Goal: Information Seeking & Learning: Learn about a topic

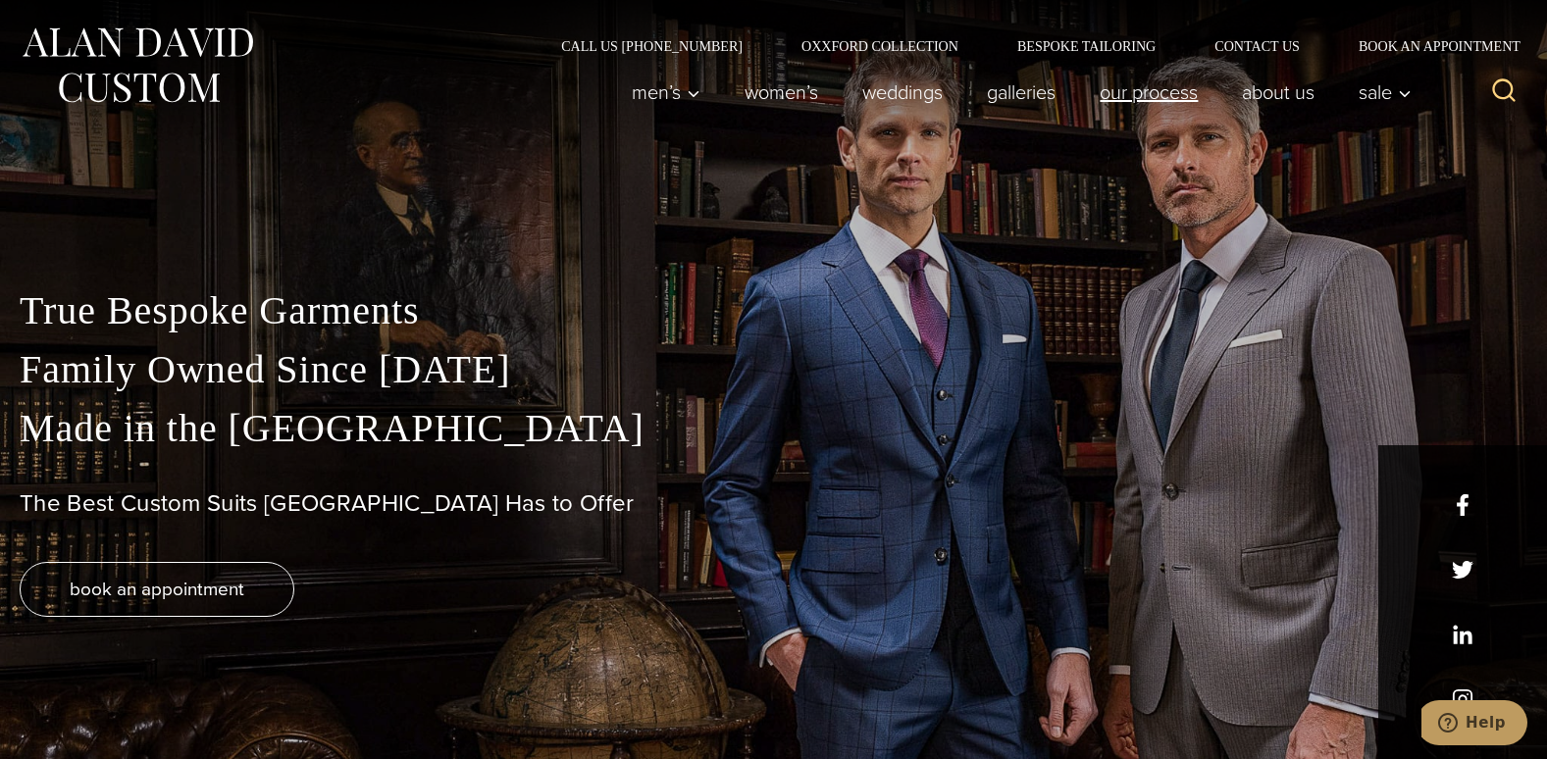
click at [1126, 94] on link "Our Process" at bounding box center [1149, 92] width 142 height 39
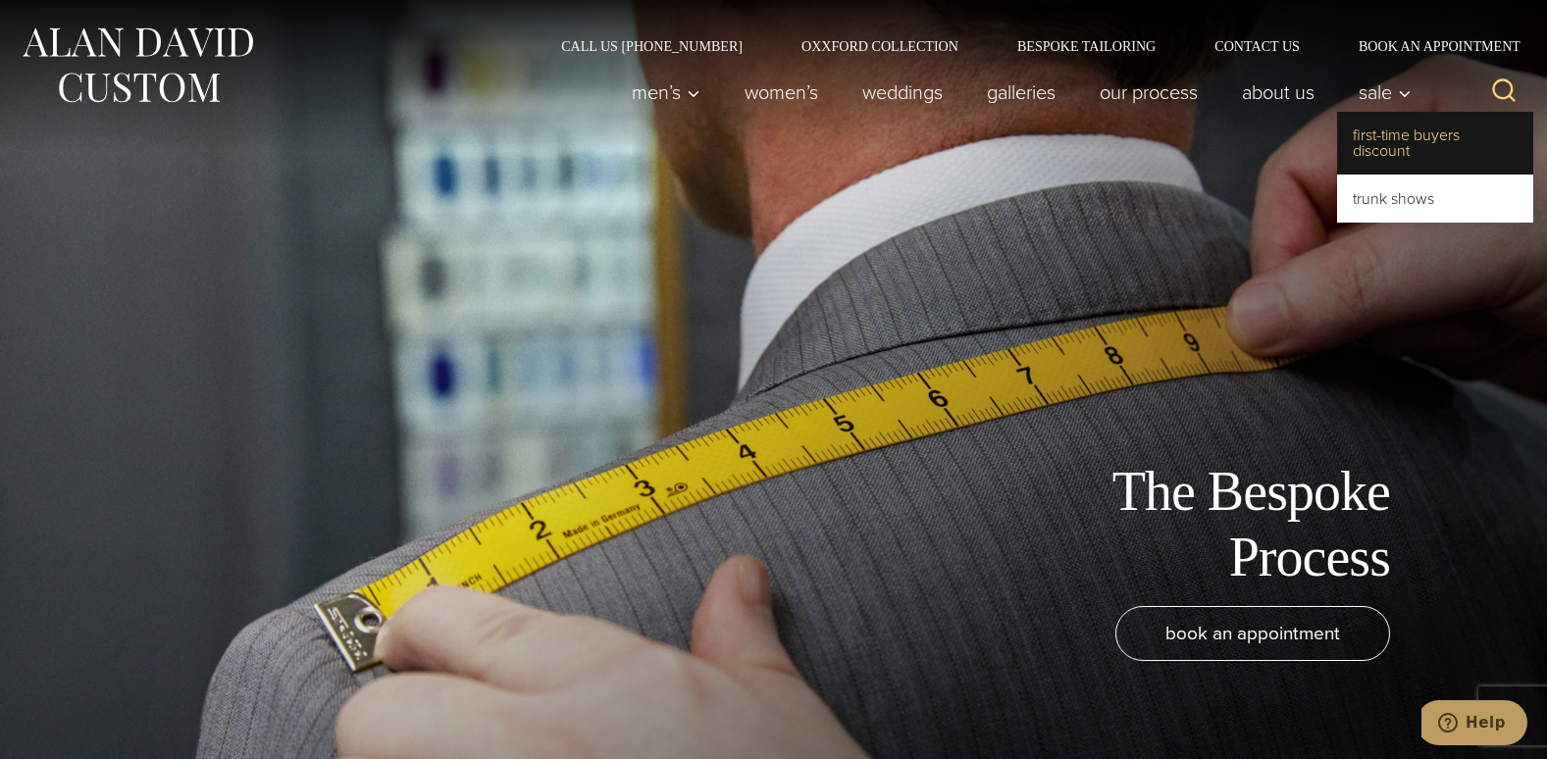
click at [1396, 140] on link "First-Time Buyers Discount" at bounding box center [1435, 143] width 196 height 63
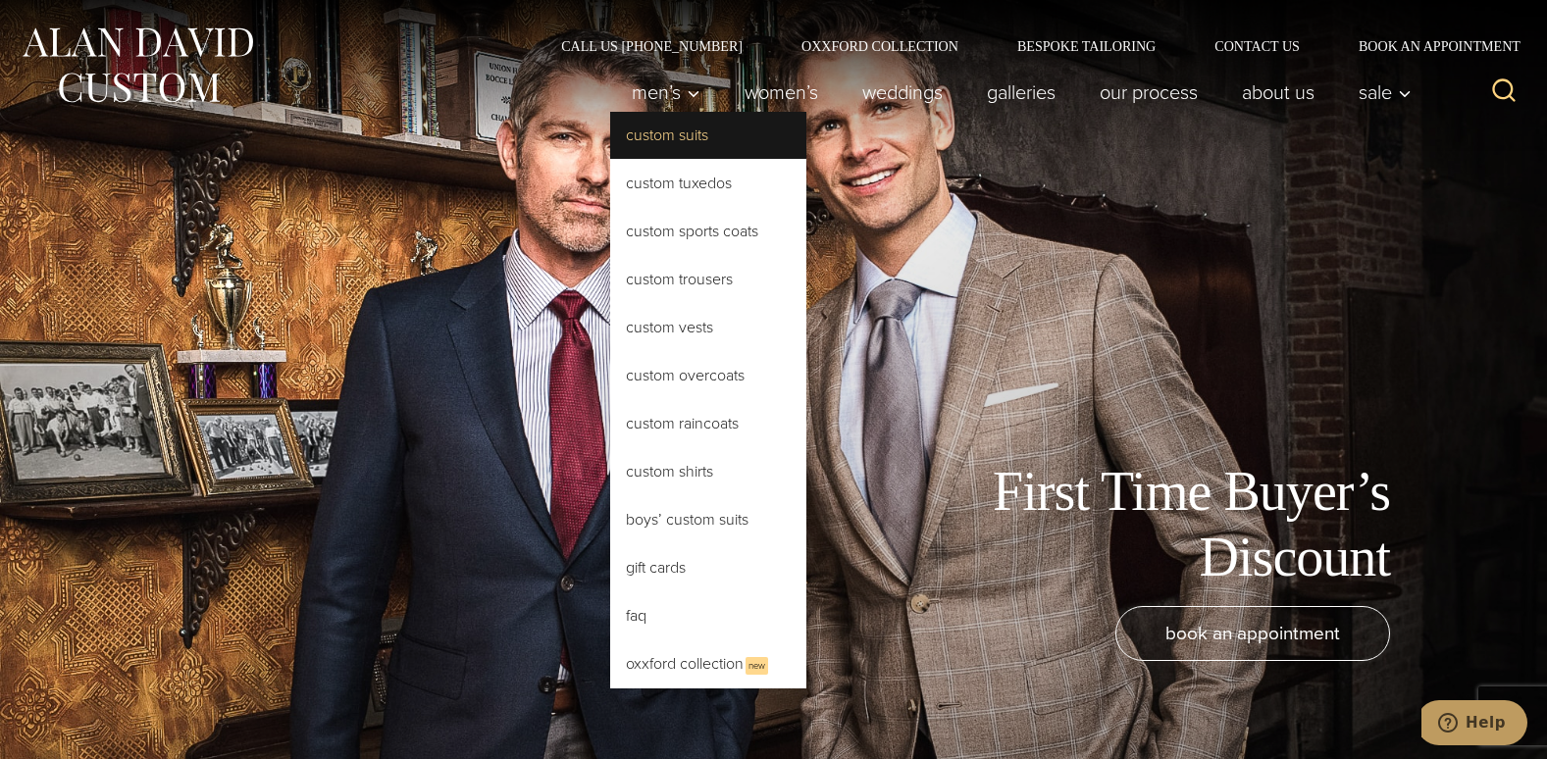
click at [660, 134] on link "Custom Suits" at bounding box center [708, 135] width 196 height 47
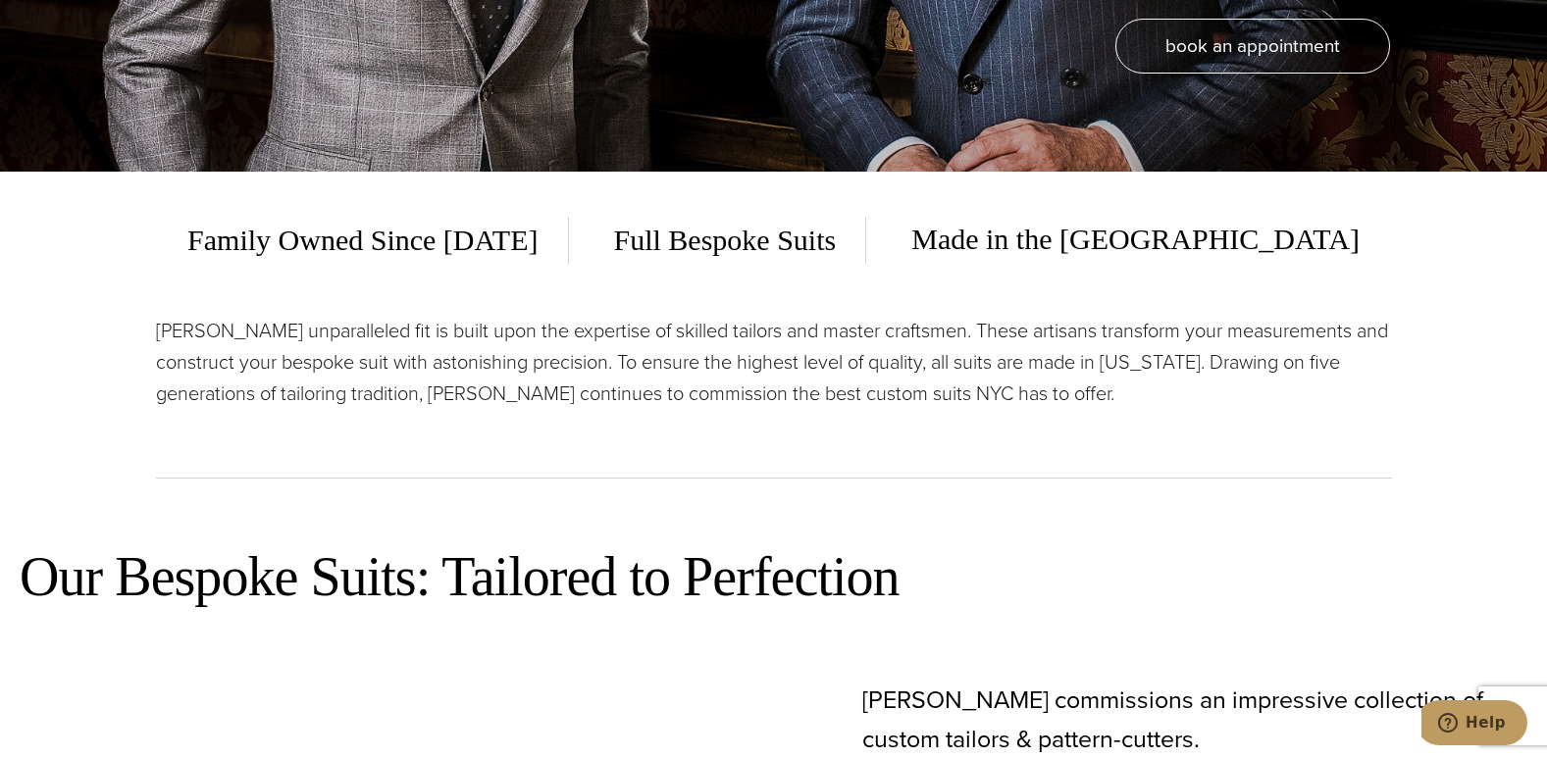
scroll to position [588, 0]
